Goal: Task Accomplishment & Management: Complete application form

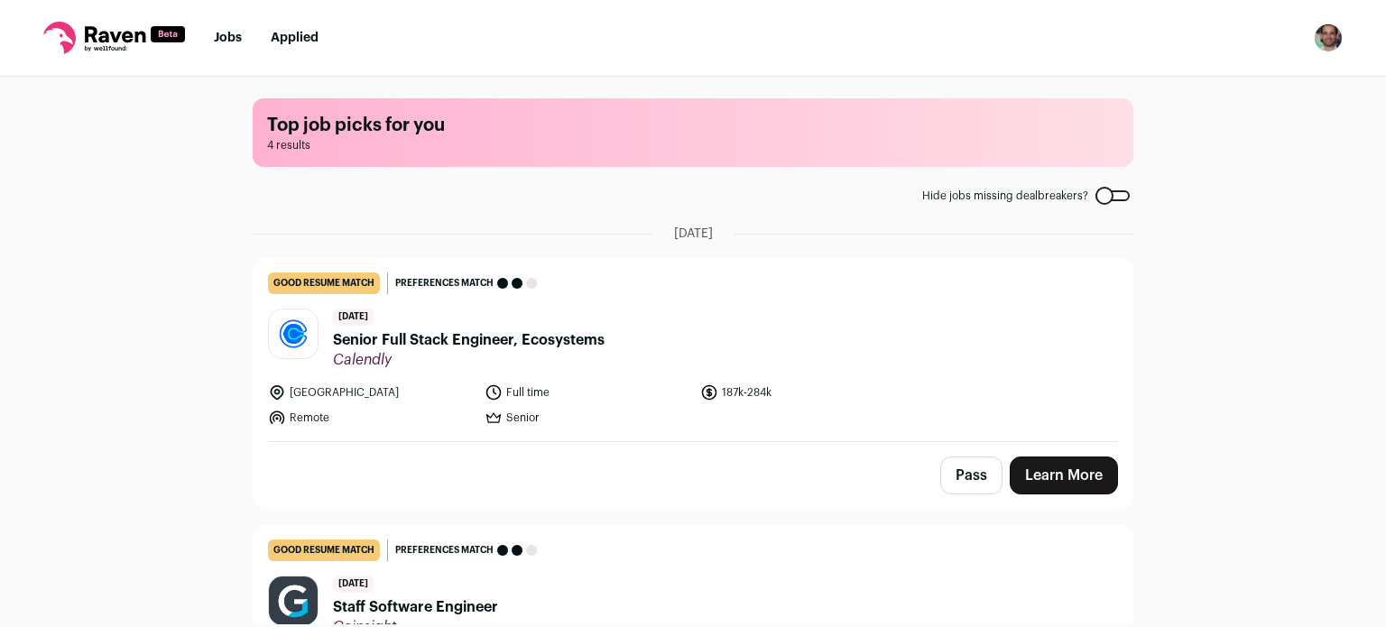
click at [460, 338] on span "Senior Full Stack Engineer, Ecosystems" at bounding box center [469, 340] width 272 height 22
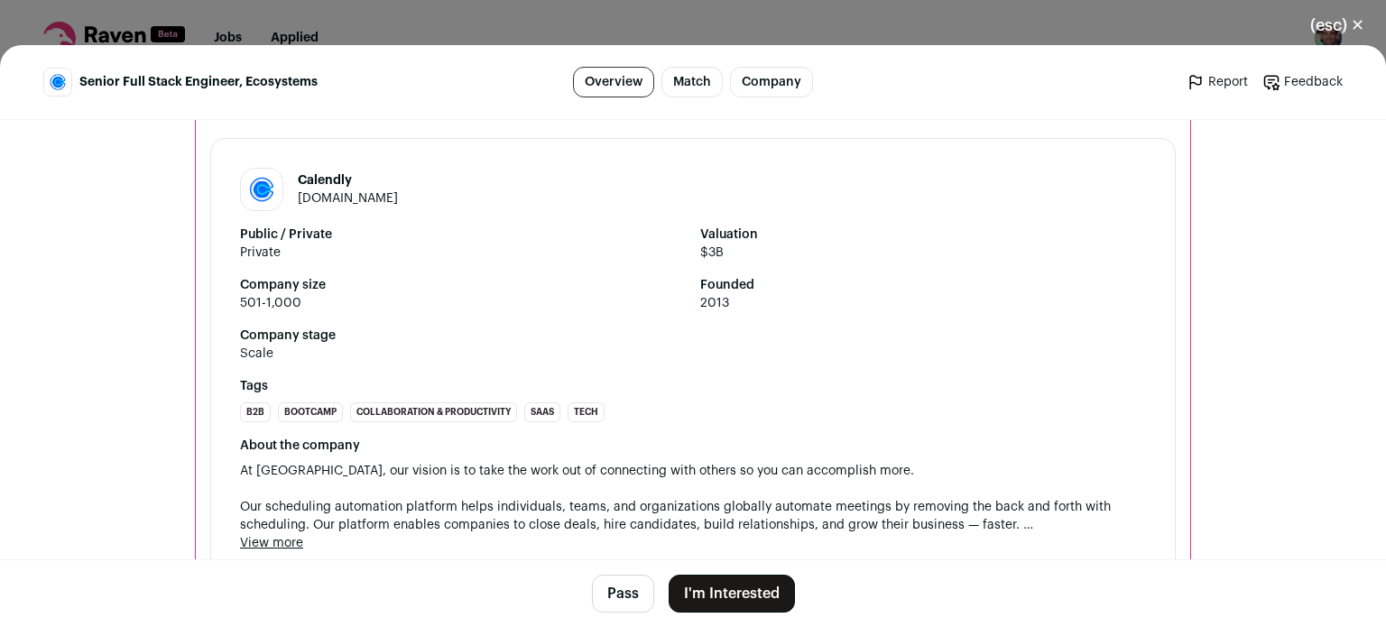
scroll to position [2538, 0]
click at [703, 576] on button "I'm Interested" at bounding box center [732, 594] width 126 height 38
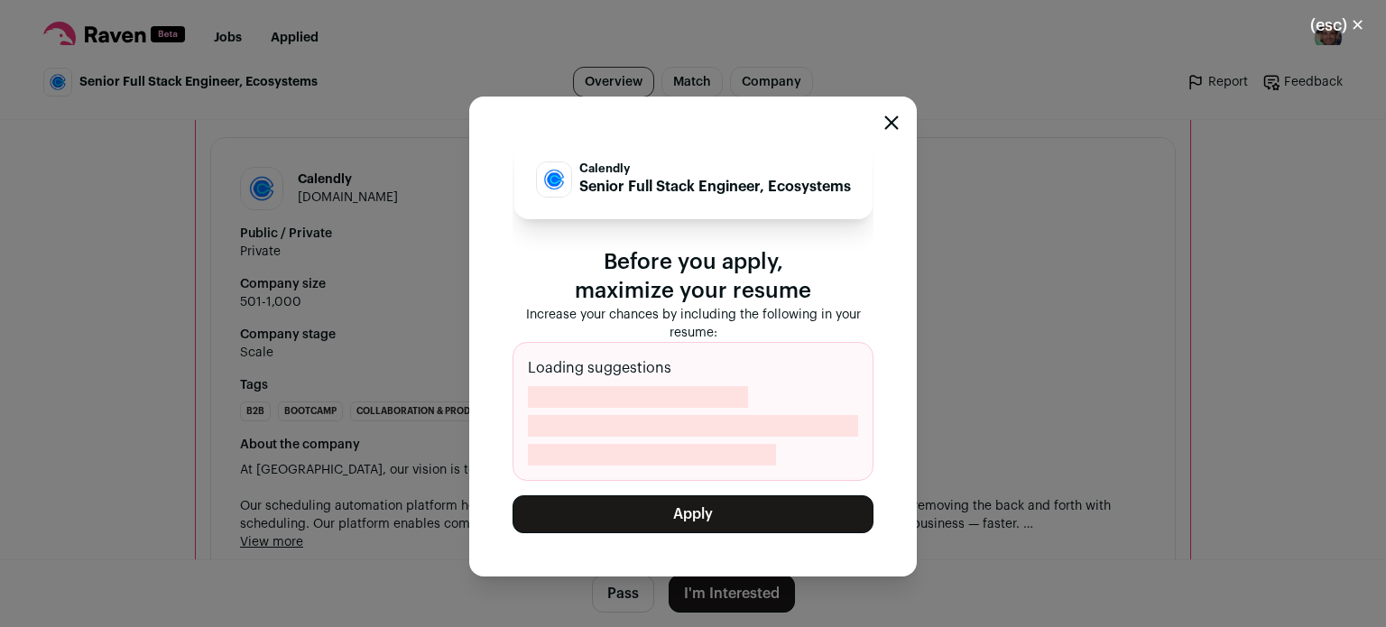
click at [694, 516] on button "Apply" at bounding box center [693, 514] width 361 height 38
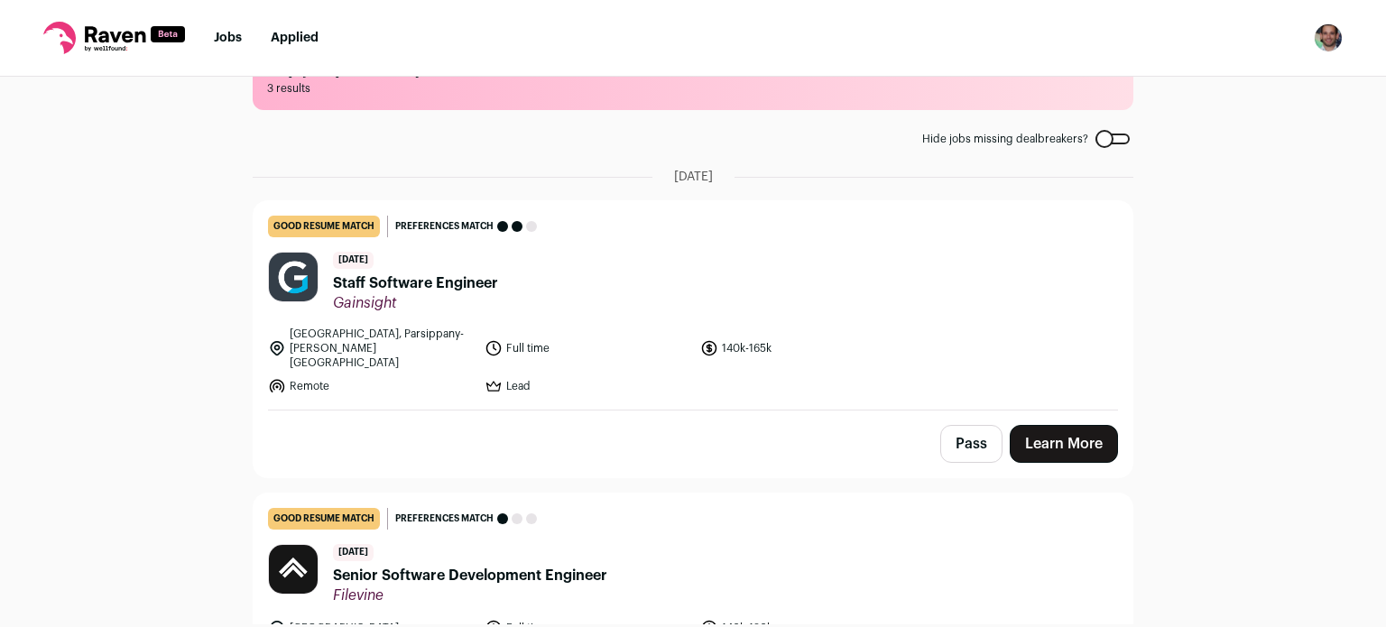
scroll to position [63, 0]
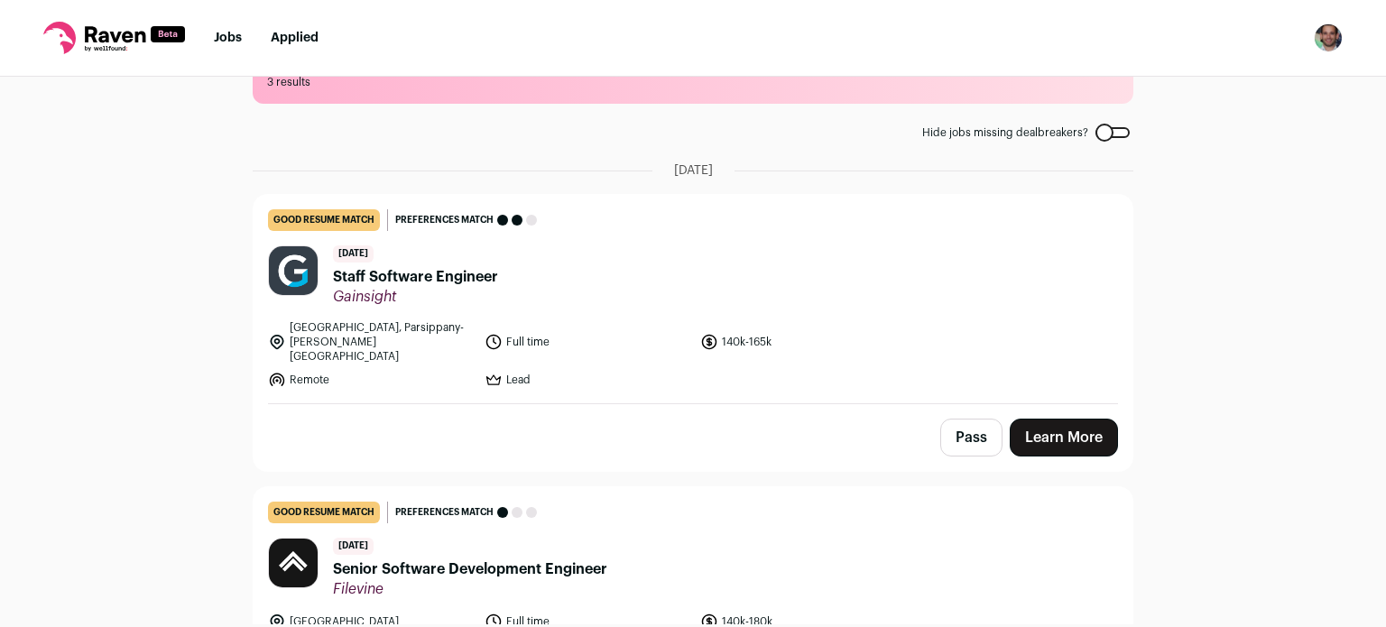
click at [429, 268] on span "Staff Software Engineer" at bounding box center [415, 277] width 165 height 22
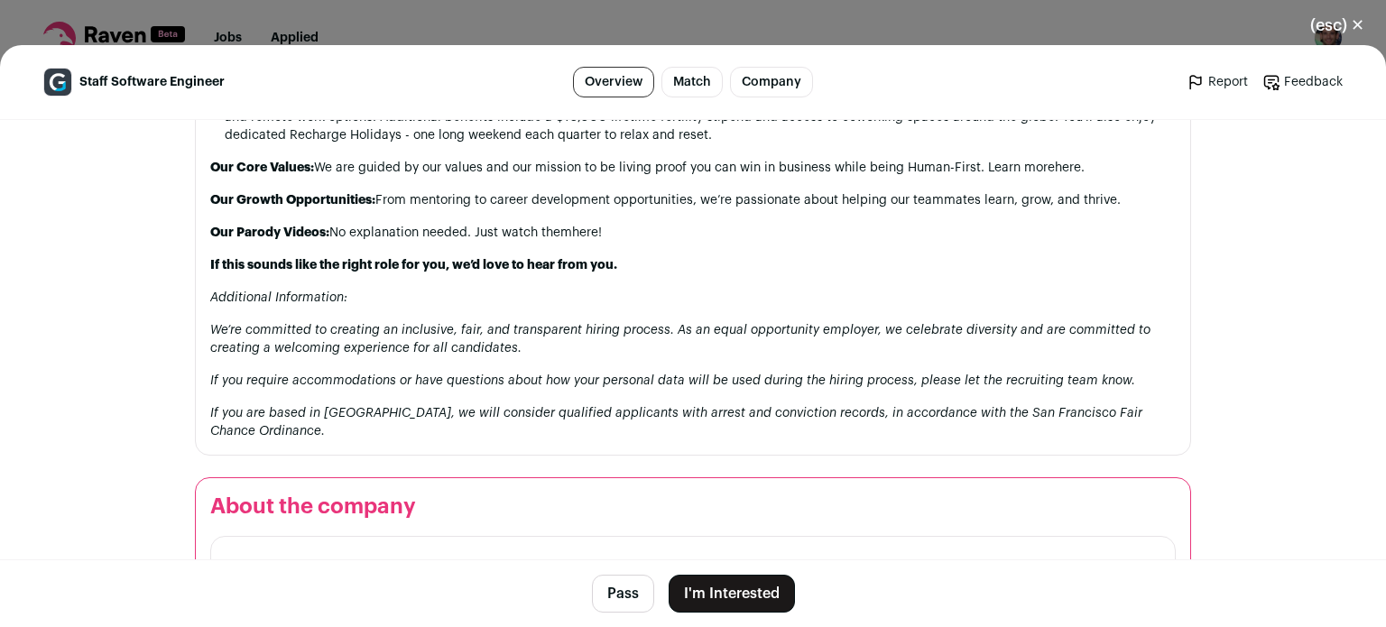
scroll to position [1931, 0]
click at [711, 593] on button "I'm Interested" at bounding box center [732, 594] width 126 height 38
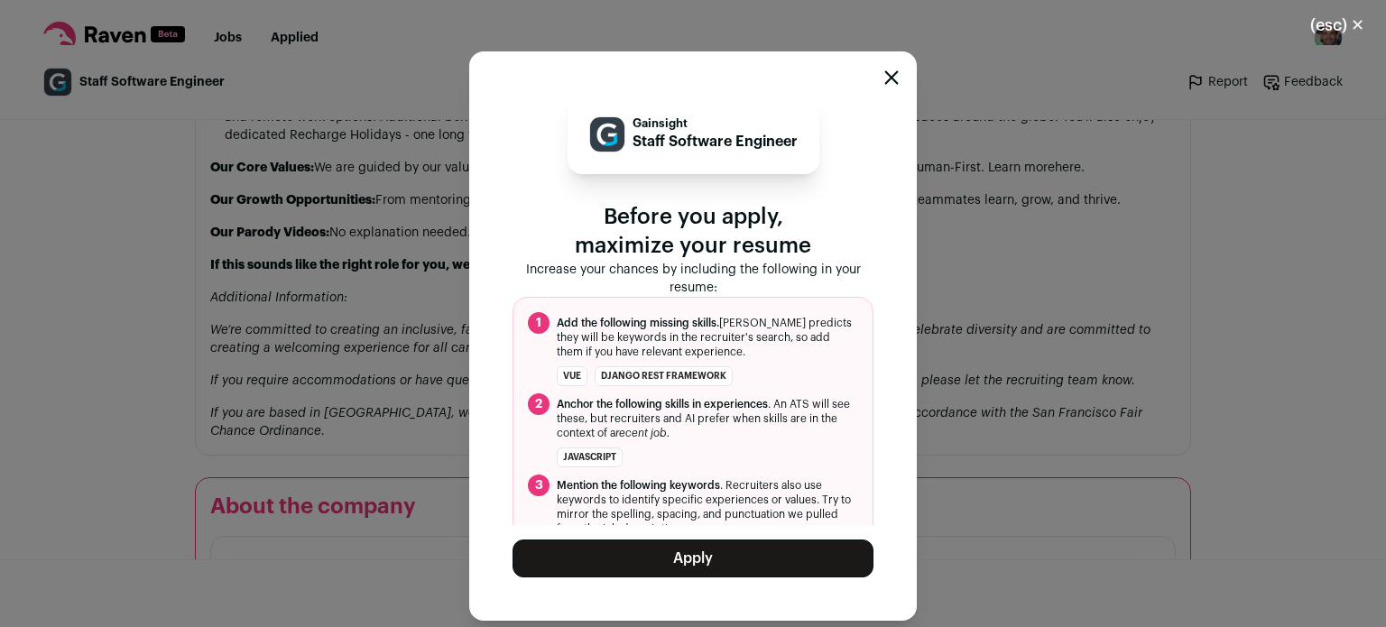
click at [719, 546] on button "Apply" at bounding box center [693, 559] width 361 height 38
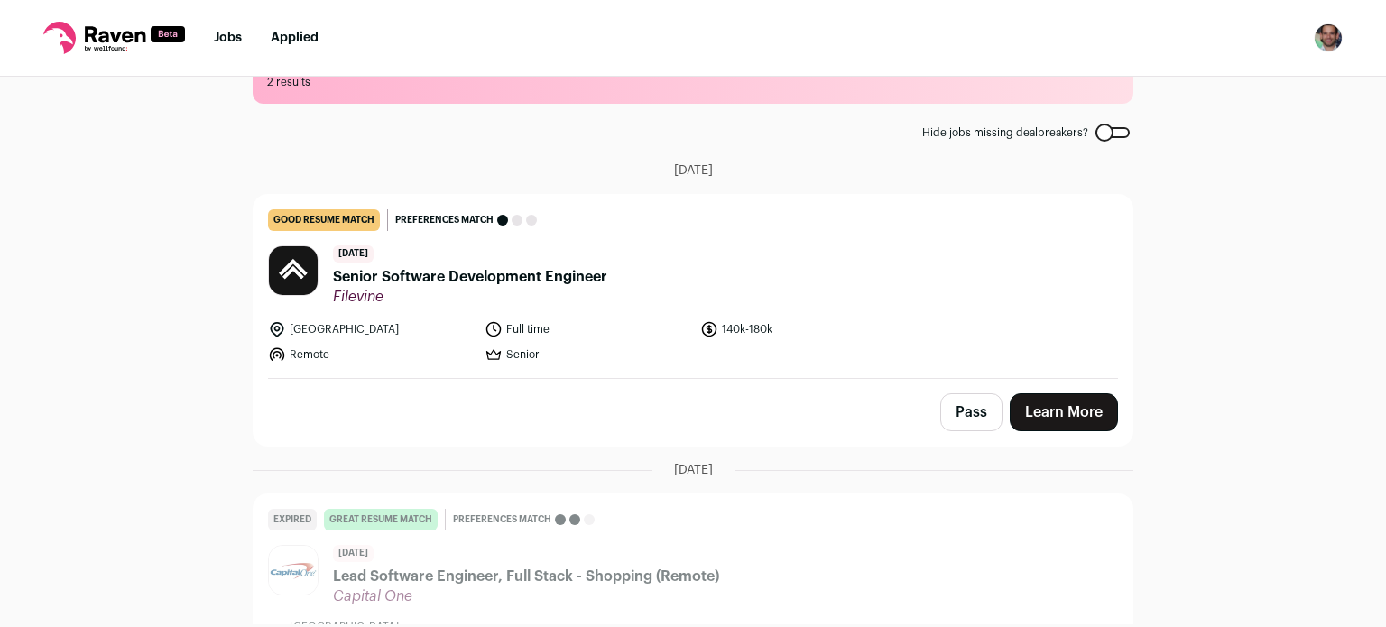
click at [422, 264] on div "[DATE] Senior Software Development Engineer Filevine" at bounding box center [470, 275] width 274 height 60
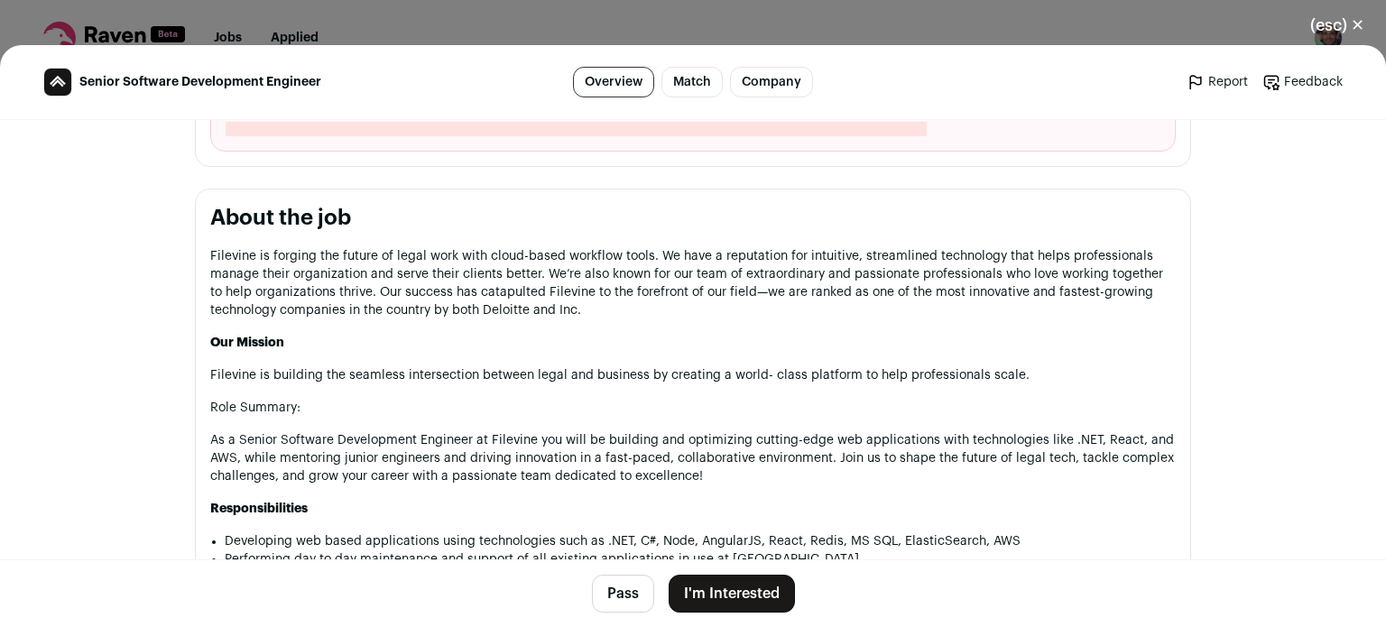
scroll to position [772, 0]
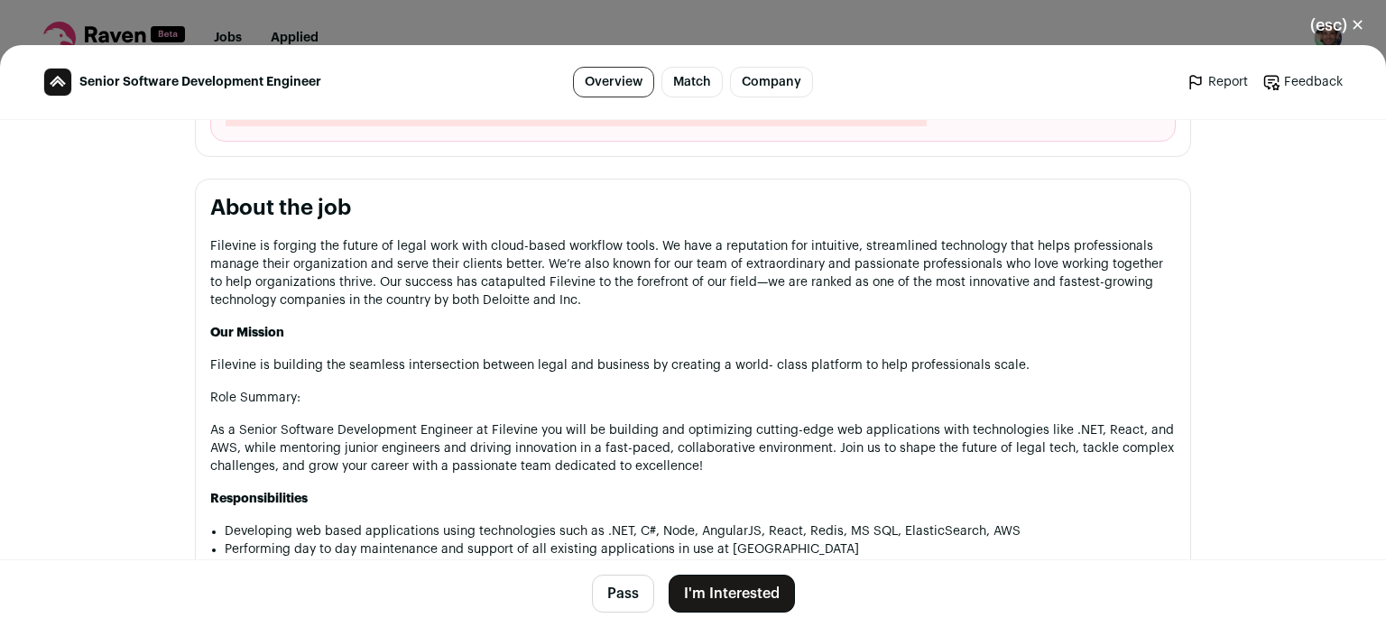
click at [422, 264] on p "Filevine is forging the future of legal work with cloud-based workflow tools. W…" at bounding box center [693, 273] width 966 height 72
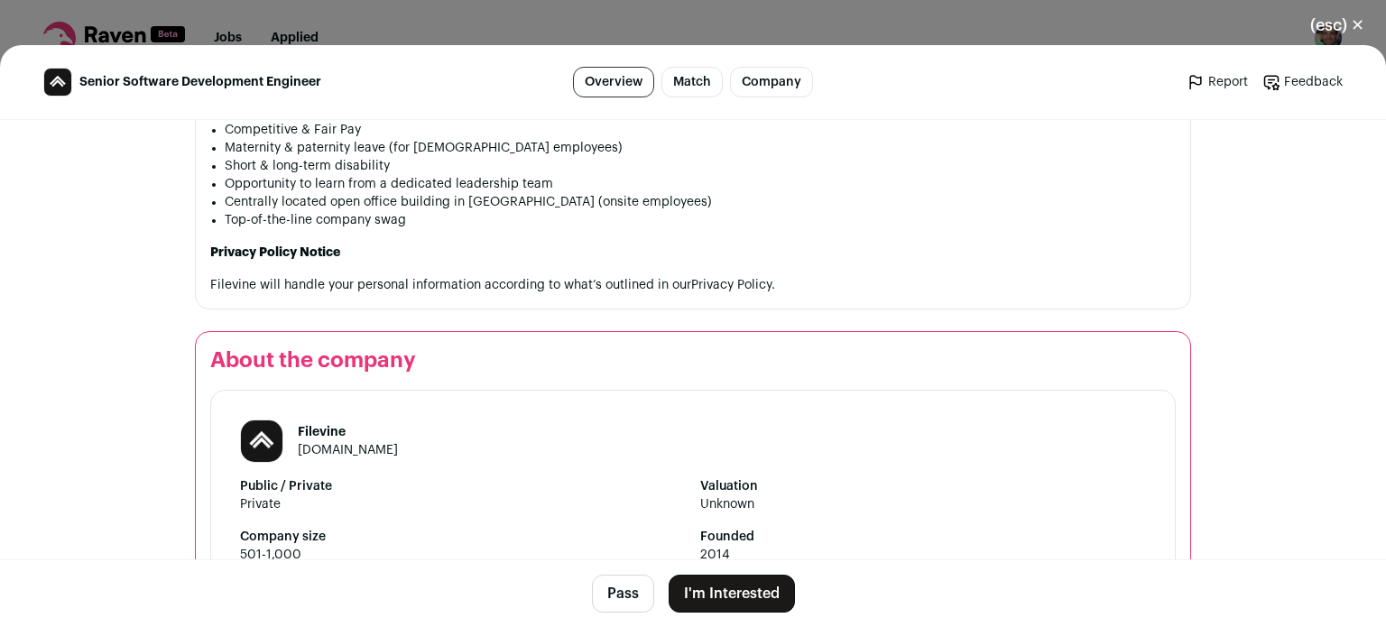
scroll to position [1845, 0]
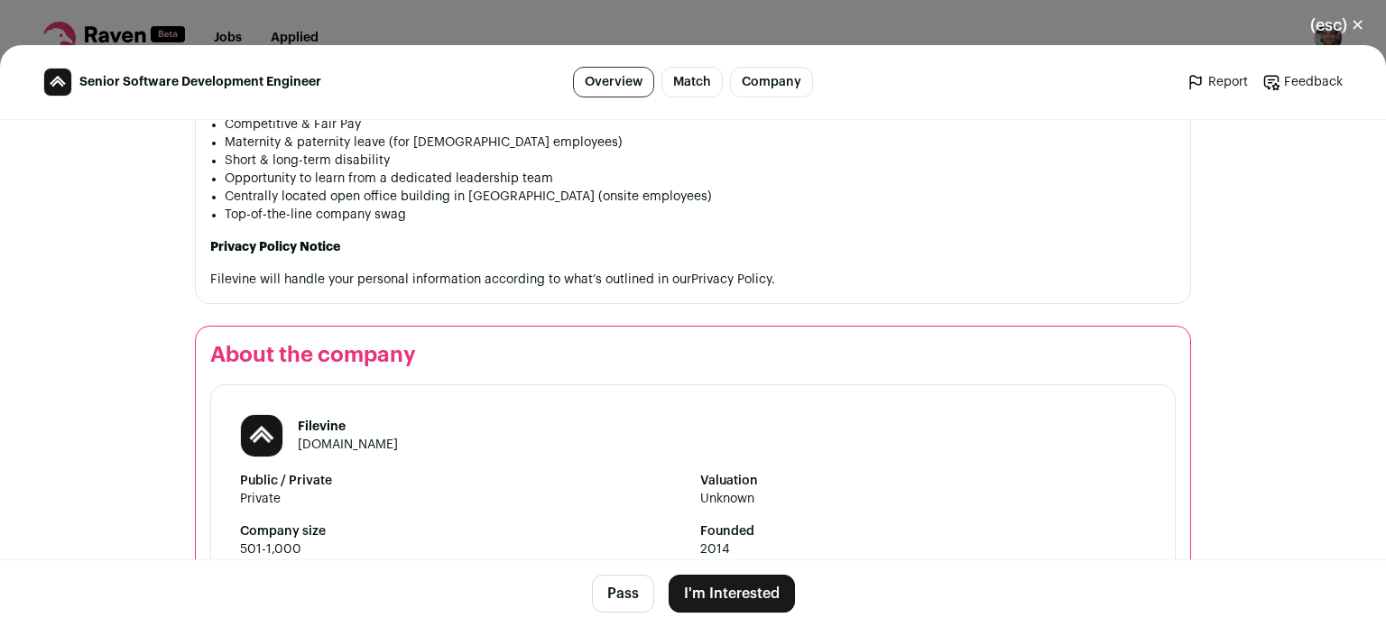
click at [707, 583] on button "I'm Interested" at bounding box center [732, 594] width 126 height 38
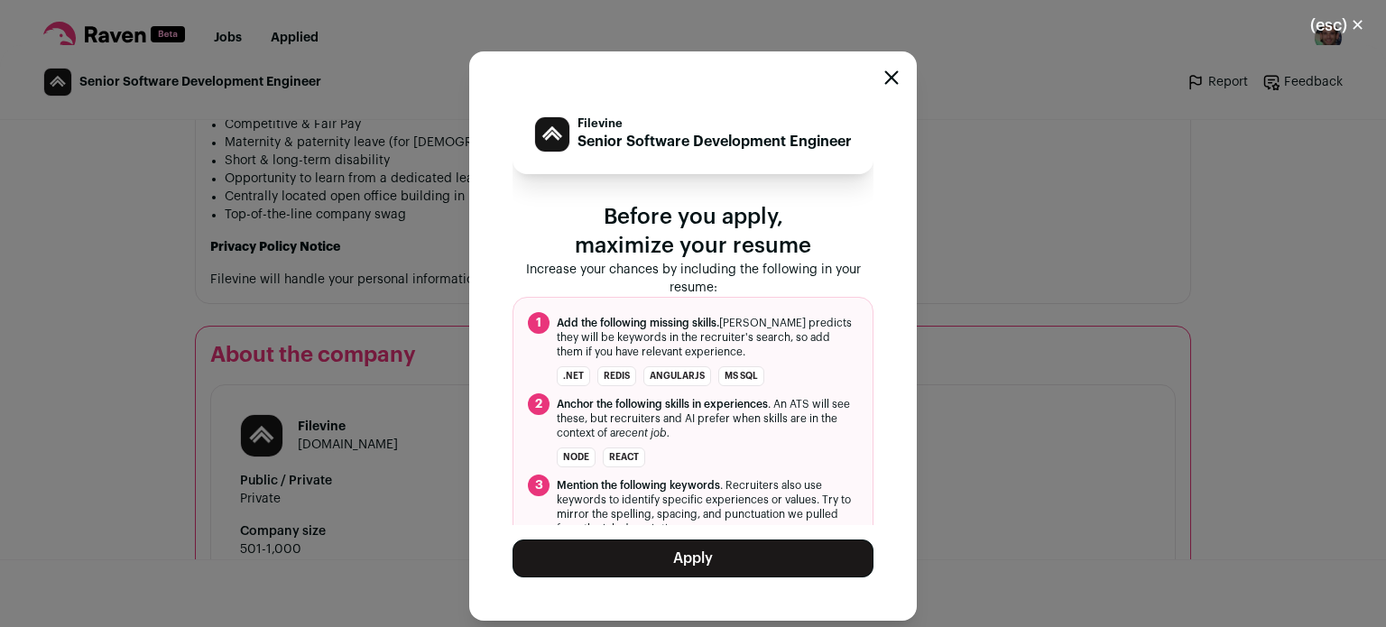
click at [655, 548] on button "Apply" at bounding box center [693, 559] width 361 height 38
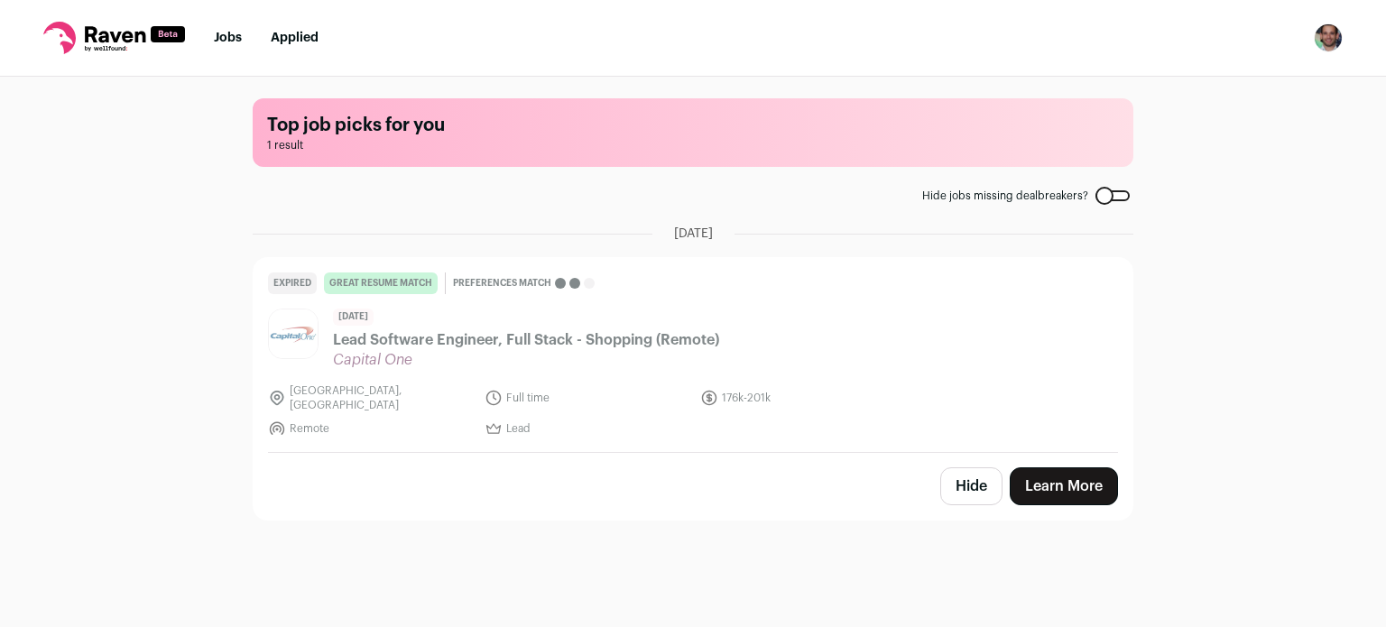
scroll to position [0, 0]
click at [280, 32] on link "Applied" at bounding box center [295, 38] width 48 height 13
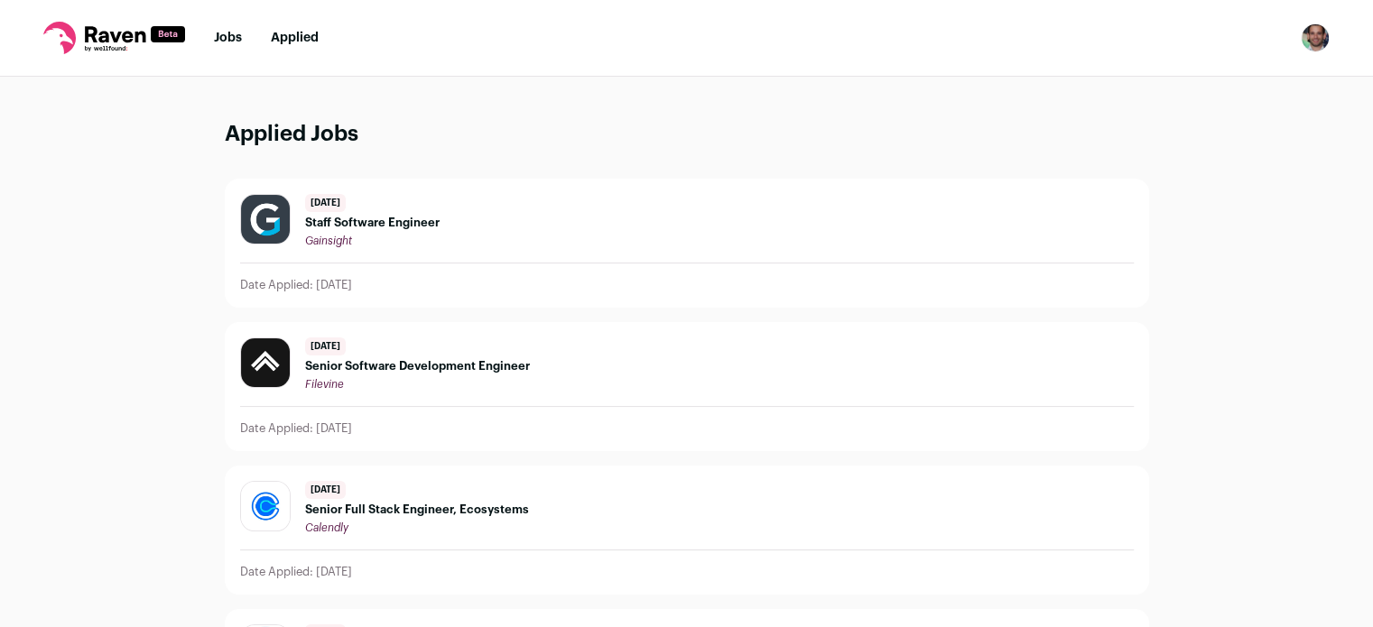
click at [394, 234] on div "Gainsight" at bounding box center [372, 241] width 134 height 14
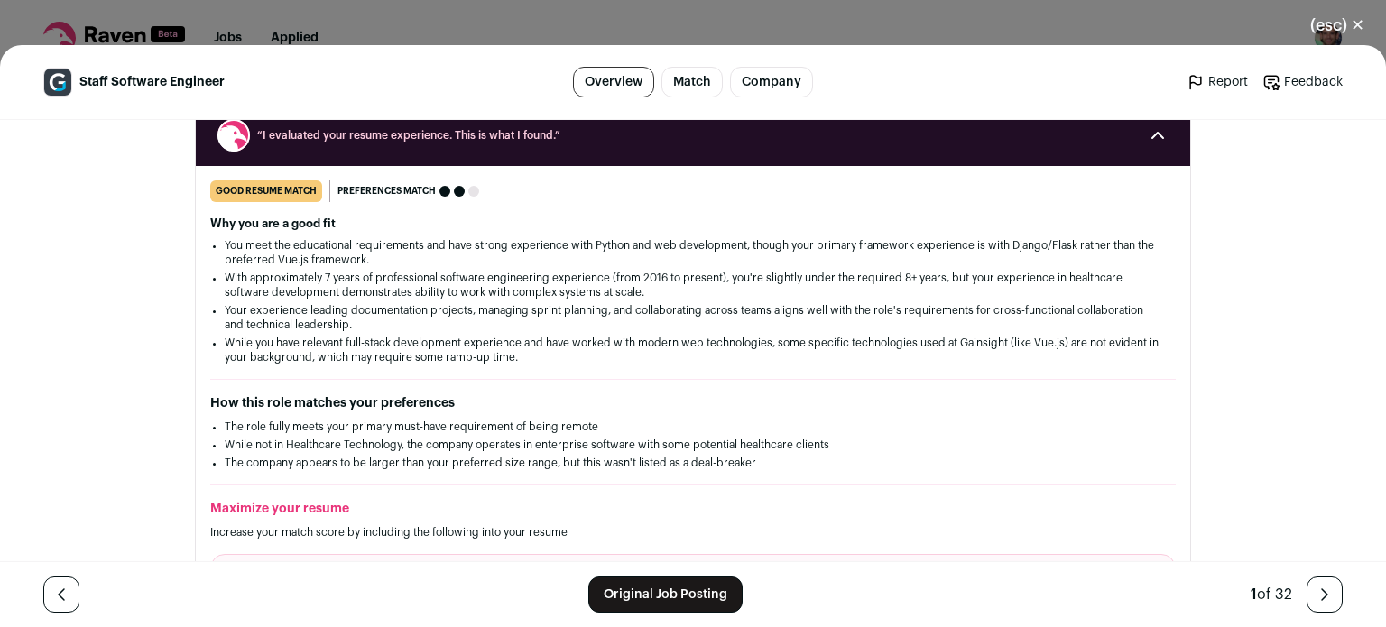
scroll to position [260, 0]
click at [639, 600] on link "Original Job Posting" at bounding box center [665, 595] width 154 height 36
